Goal: Task Accomplishment & Management: Use online tool/utility

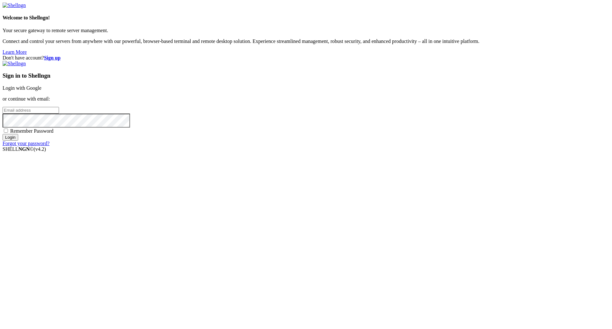
type input "[PERSON_NAME][EMAIL_ADDRESS][DOMAIN_NAME]"
click at [18, 141] on input "Login" at bounding box center [11, 137] width 16 height 7
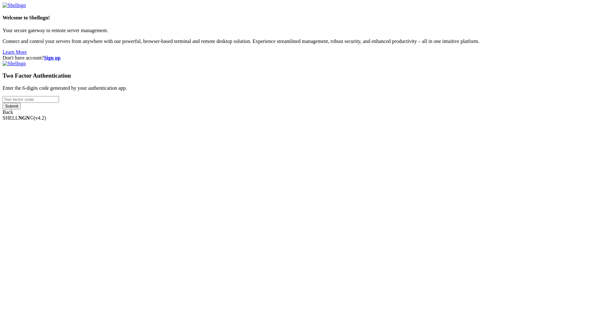
click at [59, 103] on input "number" at bounding box center [31, 99] width 56 height 7
type input "307905"
click at [21, 110] on input "Submit" at bounding box center [12, 106] width 18 height 7
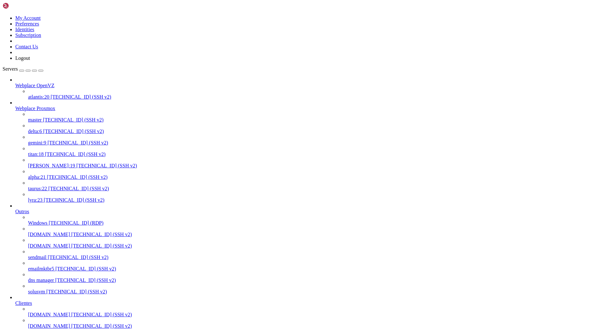
click at [47, 189] on span "taurus:22" at bounding box center [37, 188] width 19 height 5
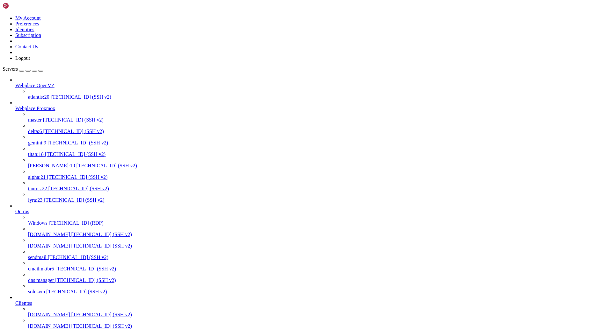
scroll to position [189, 0]
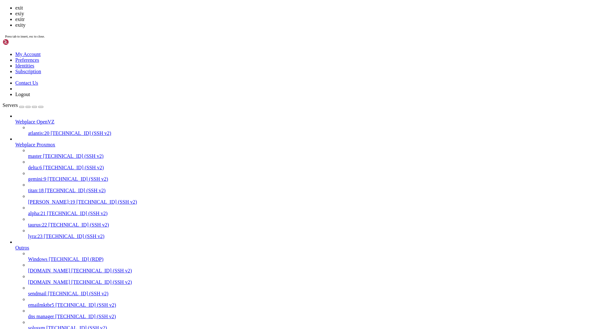
scroll to position [224, 0]
